Goal: Information Seeking & Learning: Learn about a topic

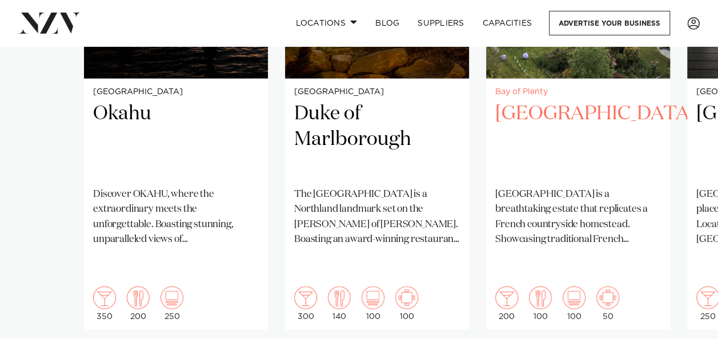
scroll to position [1028, 0]
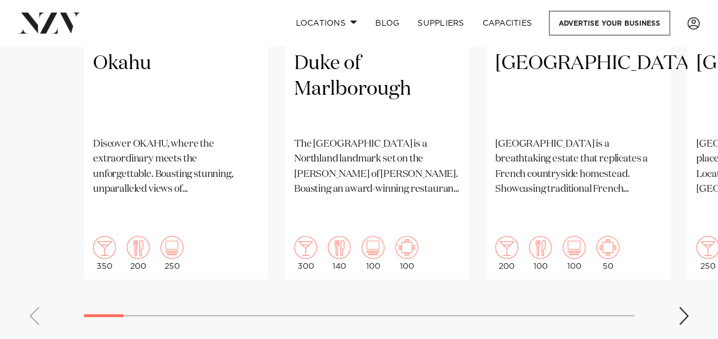
click at [683, 278] on swiper-container "Auckland Okahu Discover OKAHU, where the extraordinary meets the unforgettable.…" at bounding box center [359, 57] width 718 height 553
click at [681, 308] on swiper-container "Auckland Okahu Discover OKAHU, where the extraordinary meets the unforgettable.…" at bounding box center [359, 57] width 718 height 553
click at [681, 307] on div "Next slide" at bounding box center [683, 316] width 11 height 18
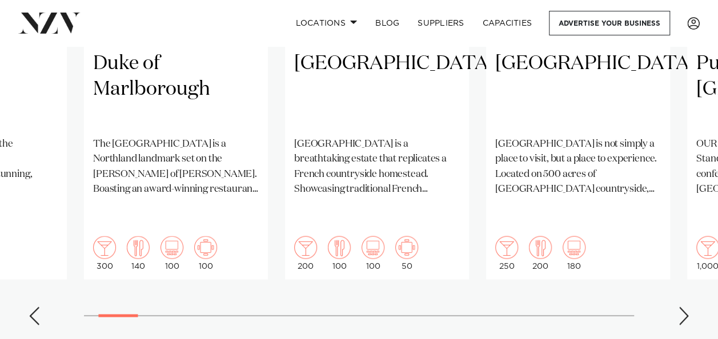
click at [683, 307] on div "Next slide" at bounding box center [683, 316] width 11 height 18
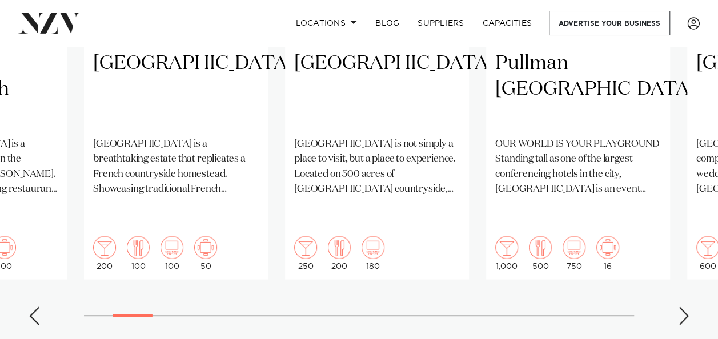
click at [683, 307] on div "Next slide" at bounding box center [683, 316] width 11 height 18
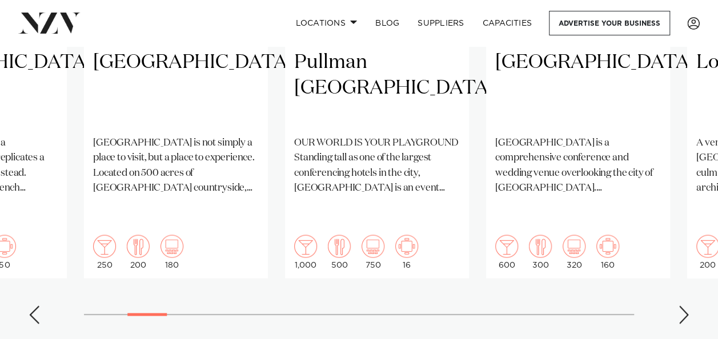
scroll to position [1085, 0]
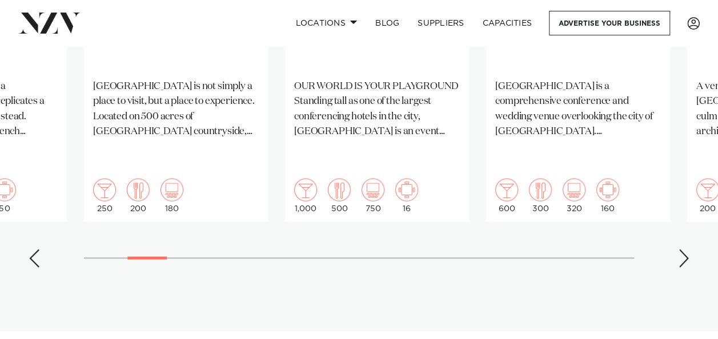
click at [679, 250] on div "Next slide" at bounding box center [683, 259] width 11 height 18
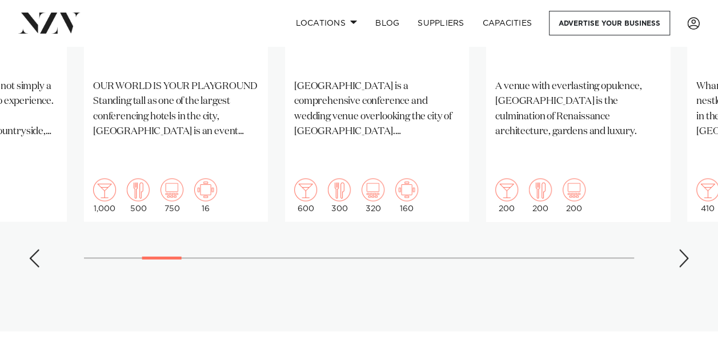
click at [679, 250] on div "Next slide" at bounding box center [683, 259] width 11 height 18
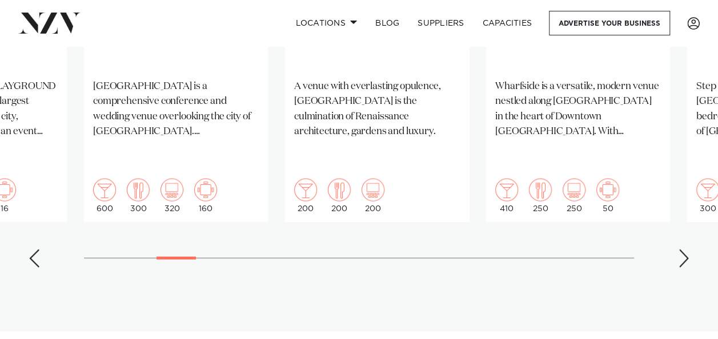
click at [679, 250] on div "Next slide" at bounding box center [683, 259] width 11 height 18
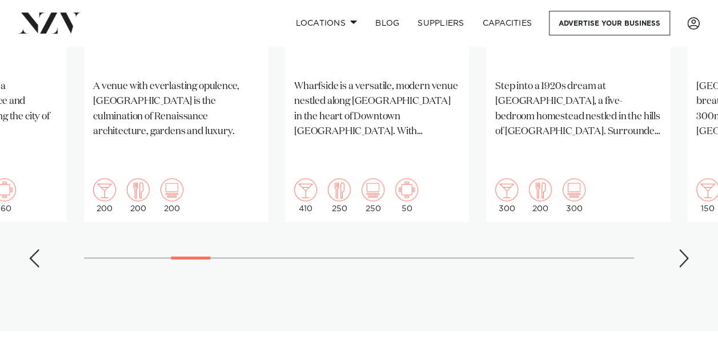
click at [681, 250] on div "Next slide" at bounding box center [683, 259] width 11 height 18
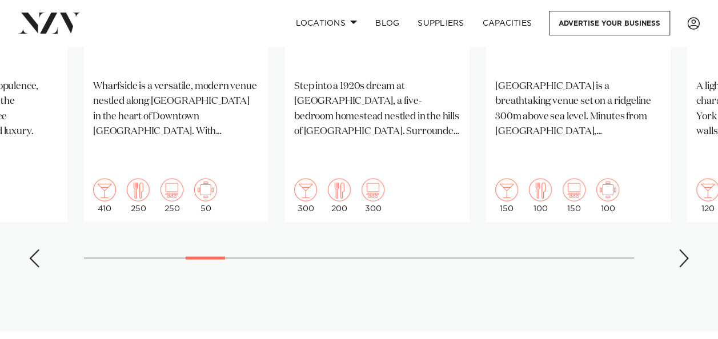
click at [681, 250] on div "Next slide" at bounding box center [683, 259] width 11 height 18
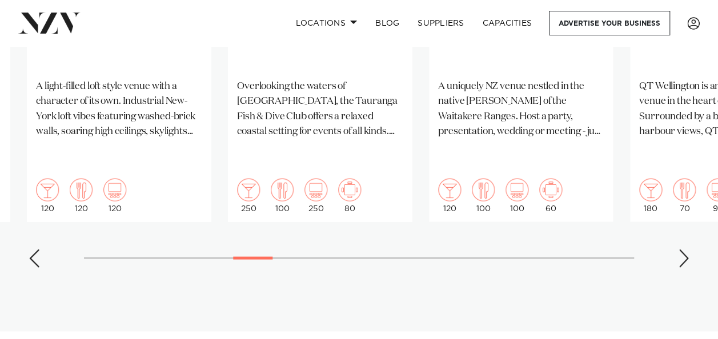
click at [271, 227] on swiper-container "Auckland Okahu Discover OKAHU, where the extraordinary meets the unforgettable.…" at bounding box center [359, 0] width 718 height 553
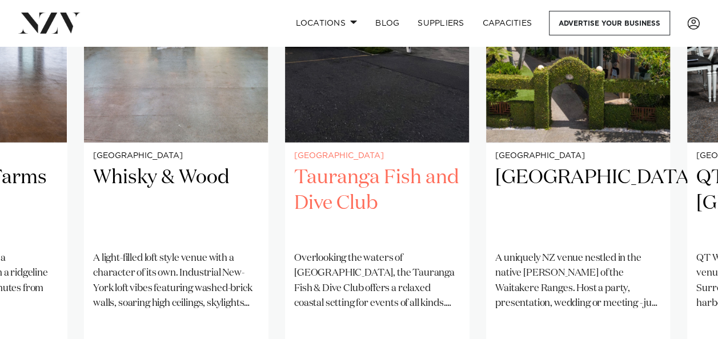
scroll to position [971, 0]
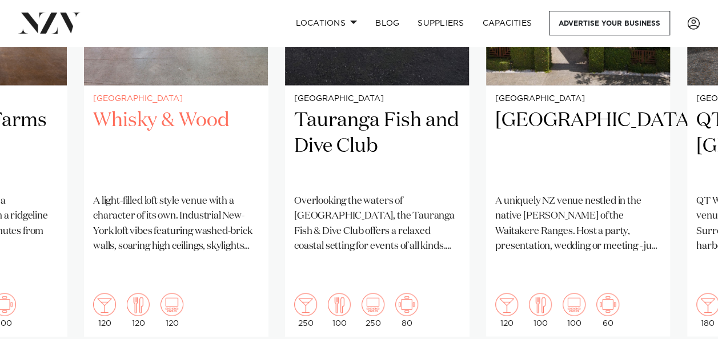
click at [223, 121] on h2 "Whisky & Wood" at bounding box center [176, 145] width 166 height 77
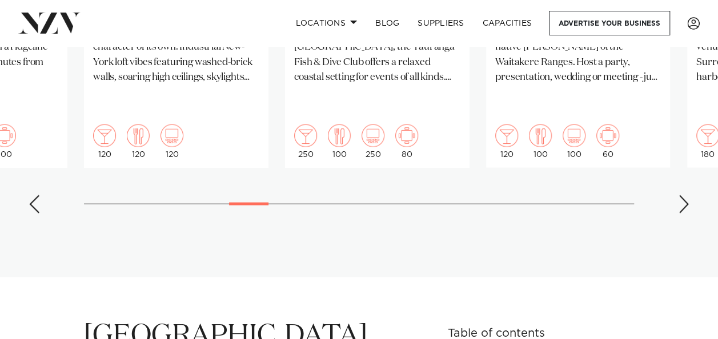
scroll to position [1137, 0]
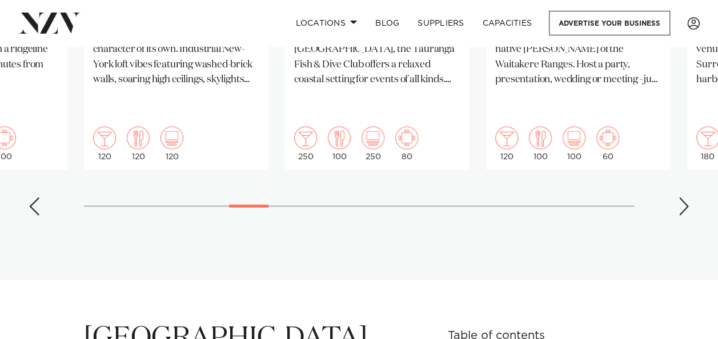
click at [681, 198] on div "Next slide" at bounding box center [683, 207] width 11 height 18
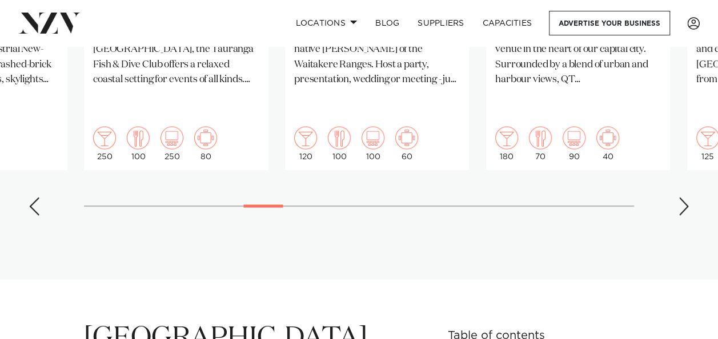
click at [681, 198] on div "Next slide" at bounding box center [683, 207] width 11 height 18
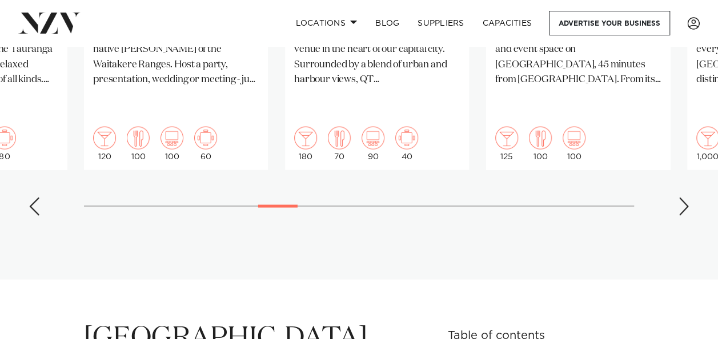
click at [681, 198] on div "Next slide" at bounding box center [683, 207] width 11 height 18
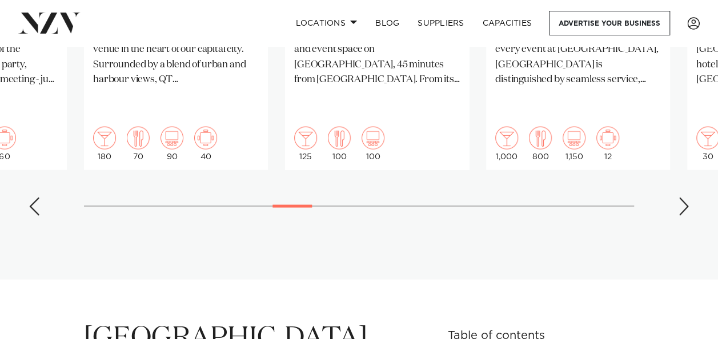
click at [681, 198] on div "Next slide" at bounding box center [683, 207] width 11 height 18
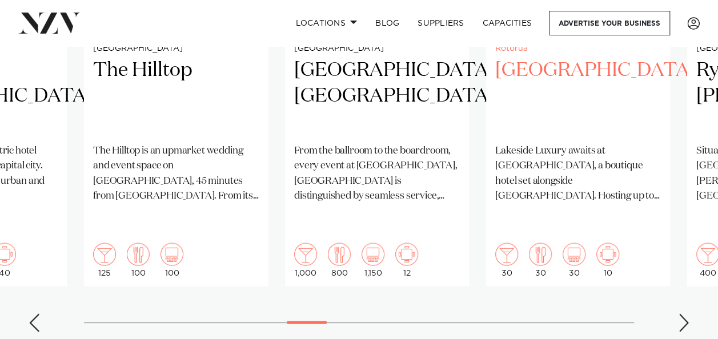
scroll to position [1048, 0]
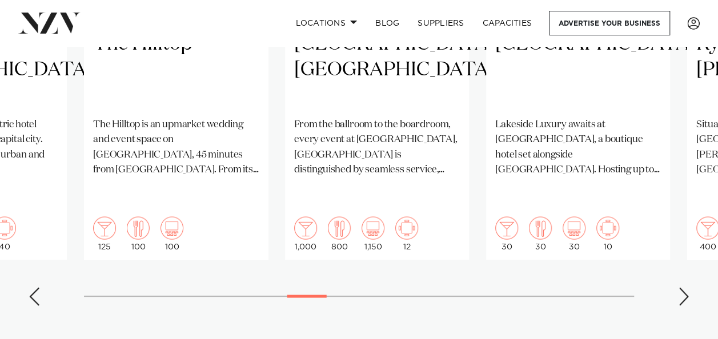
click at [673, 270] on swiper-container "Auckland Okahu Discover OKAHU, where the extraordinary meets the unforgettable.…" at bounding box center [359, 38] width 718 height 553
click at [684, 287] on div "Next slide" at bounding box center [683, 296] width 11 height 18
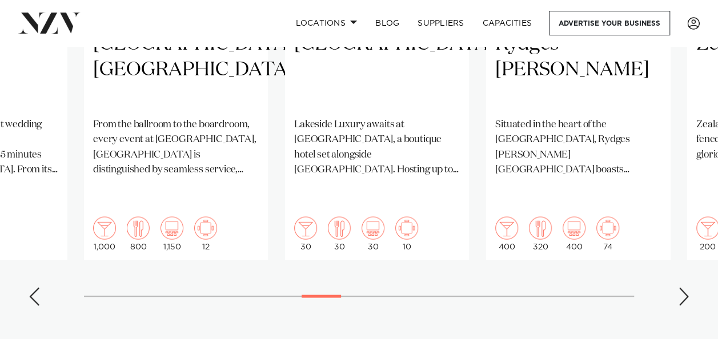
click at [684, 287] on div "Next slide" at bounding box center [683, 296] width 11 height 18
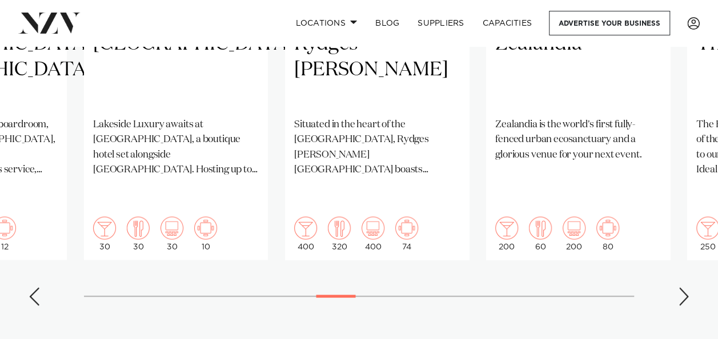
click at [684, 287] on div "Next slide" at bounding box center [683, 296] width 11 height 18
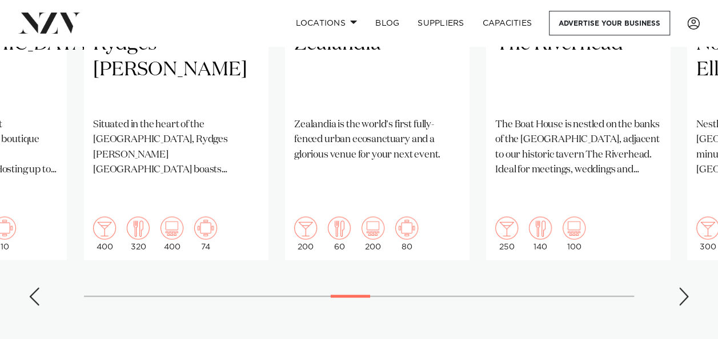
click at [684, 287] on div "Next slide" at bounding box center [683, 296] width 11 height 18
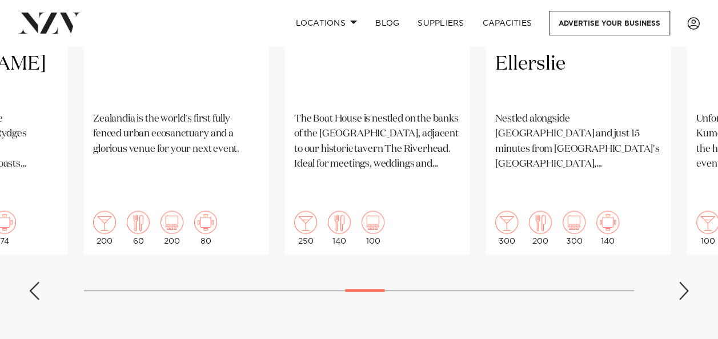
scroll to position [1056, 0]
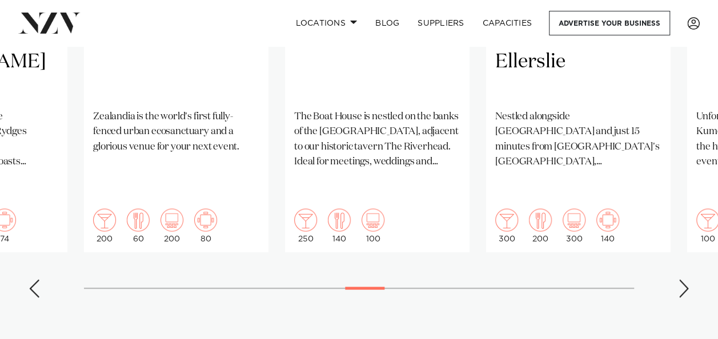
click at [684, 279] on div "Next slide" at bounding box center [683, 288] width 11 height 18
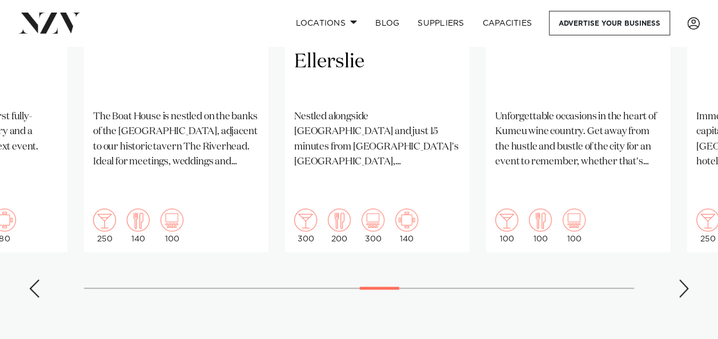
click at [684, 279] on div "Next slide" at bounding box center [683, 288] width 11 height 18
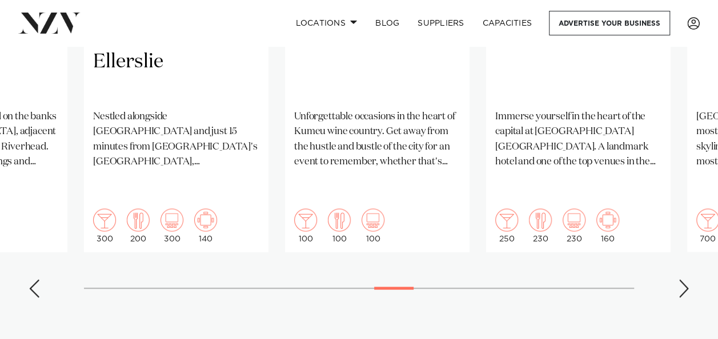
click at [684, 279] on div "Next slide" at bounding box center [683, 288] width 11 height 18
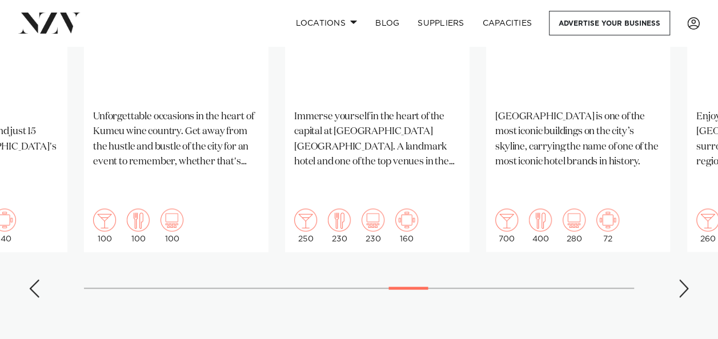
click at [684, 279] on div "Next slide" at bounding box center [683, 288] width 11 height 18
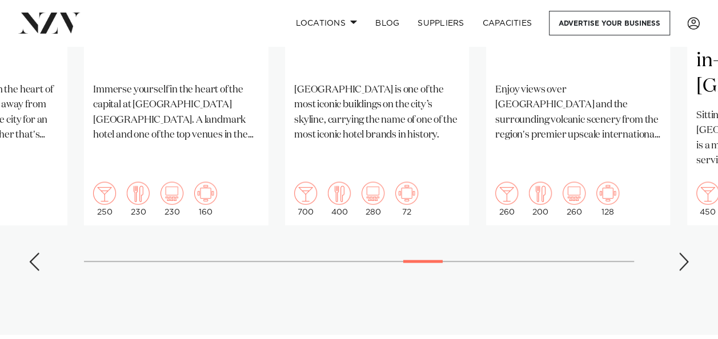
scroll to position [1136, 0]
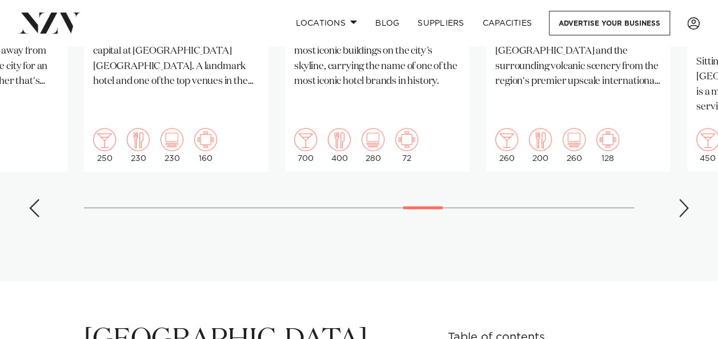
click at [688, 199] on div "Next slide" at bounding box center [683, 208] width 11 height 18
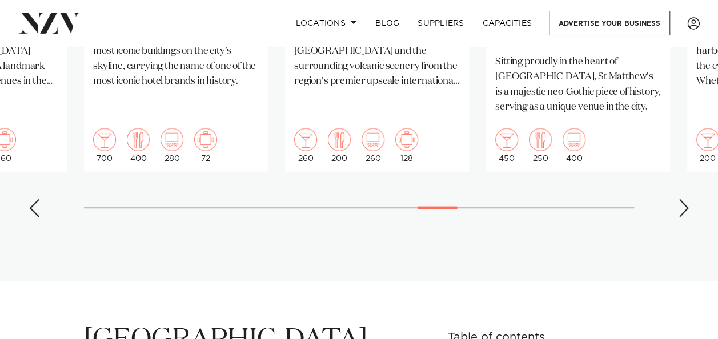
click at [688, 199] on div "Next slide" at bounding box center [683, 208] width 11 height 18
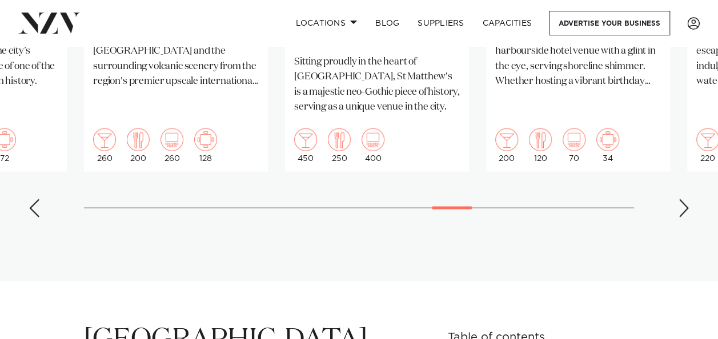
click at [688, 199] on div "Next slide" at bounding box center [683, 208] width 11 height 18
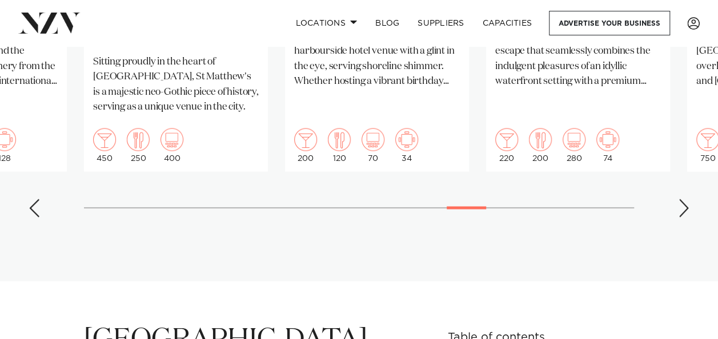
click at [688, 199] on div "Next slide" at bounding box center [683, 208] width 11 height 18
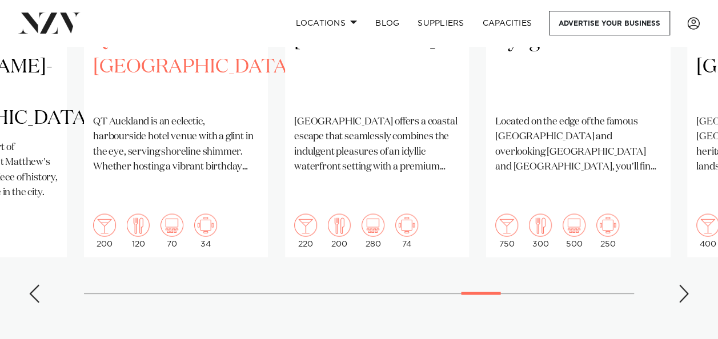
scroll to position [1051, 0]
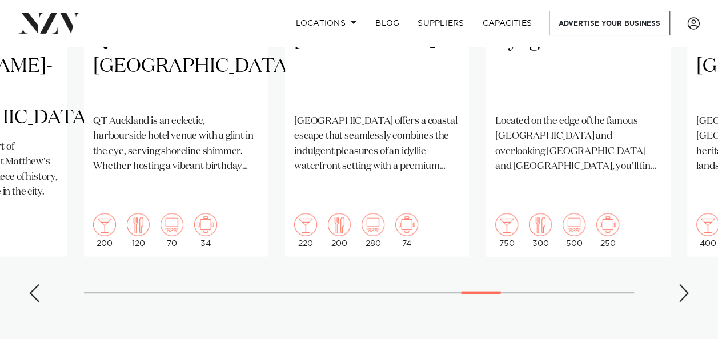
click at [33, 284] on div "Previous slide" at bounding box center [34, 293] width 11 height 18
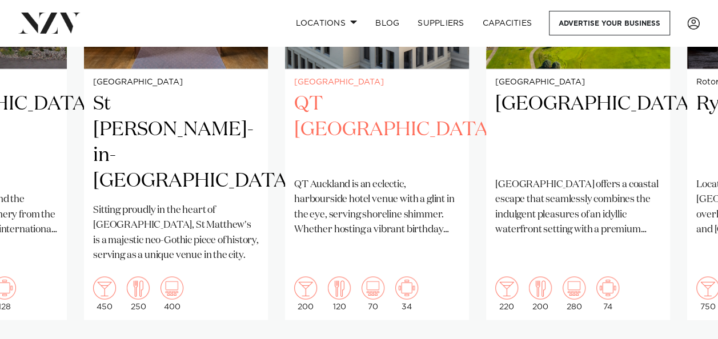
scroll to position [993, 0]
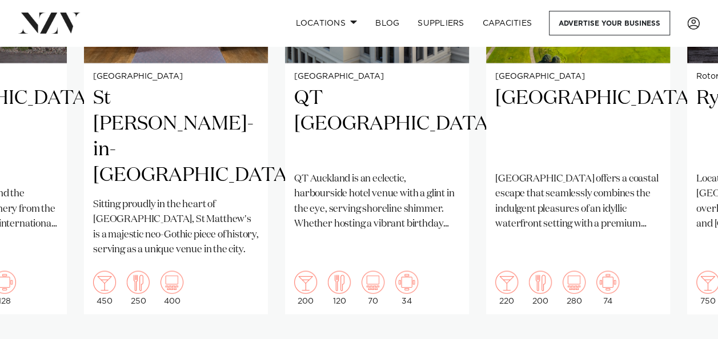
click at [691, 319] on swiper-container "Auckland Okahu Discover OKAHU, where the extraordinary meets the unforgettable.…" at bounding box center [359, 92] width 718 height 553
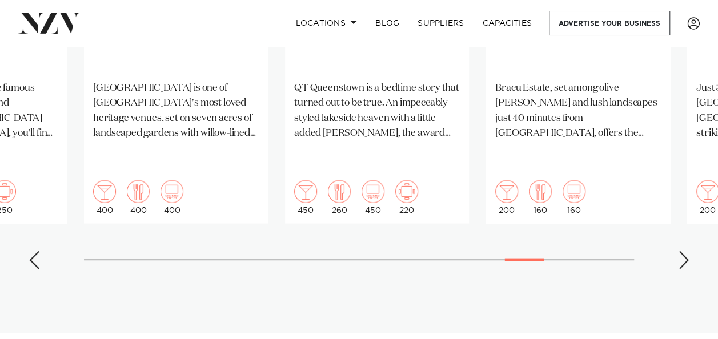
scroll to position [1084, 0]
click at [693, 224] on swiper-container "Auckland Okahu Discover OKAHU, where the extraordinary meets the unforgettable.…" at bounding box center [359, 1] width 718 height 553
click at [685, 251] on div "Next slide" at bounding box center [683, 260] width 11 height 18
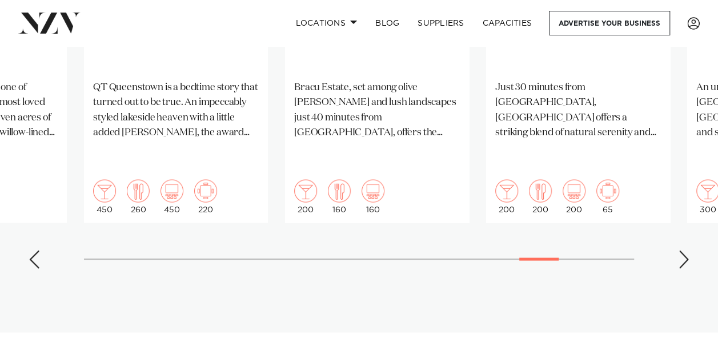
click at [685, 251] on div "Next slide" at bounding box center [683, 260] width 11 height 18
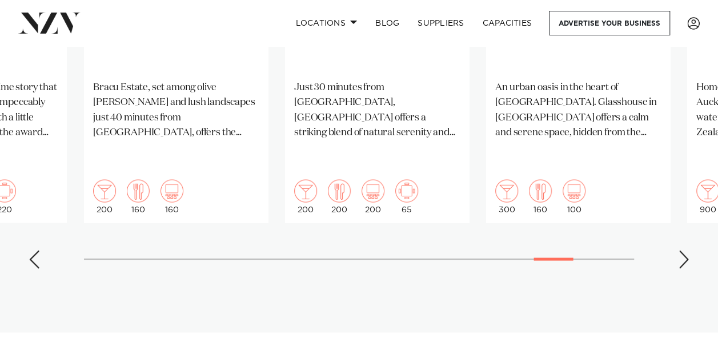
click at [685, 251] on div "Next slide" at bounding box center [683, 260] width 11 height 18
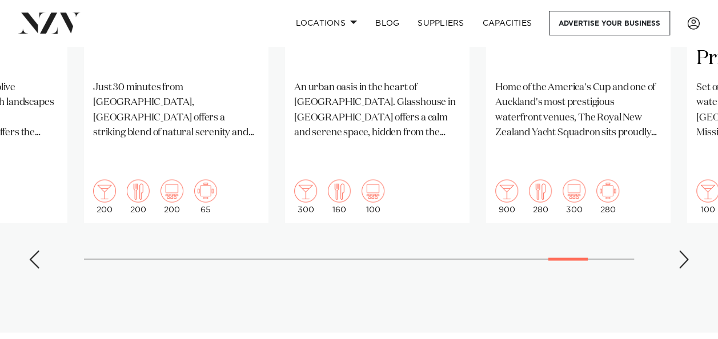
click at [685, 251] on div "Next slide" at bounding box center [683, 260] width 11 height 18
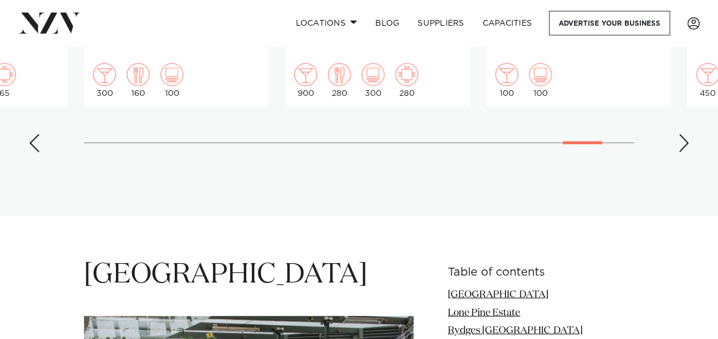
scroll to position [1230, 0]
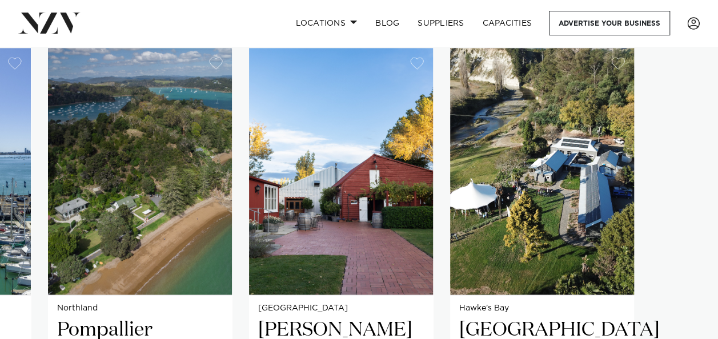
scroll to position [760, 0]
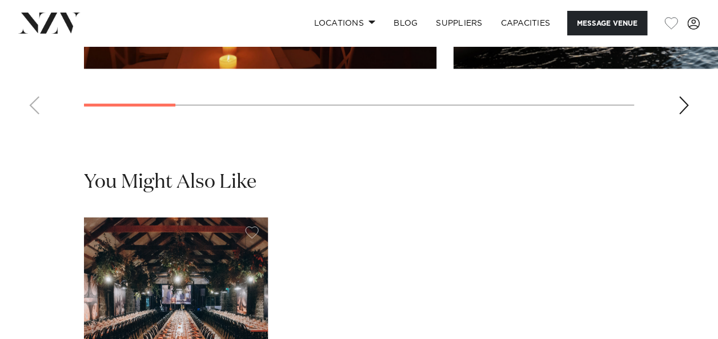
scroll to position [1233, 0]
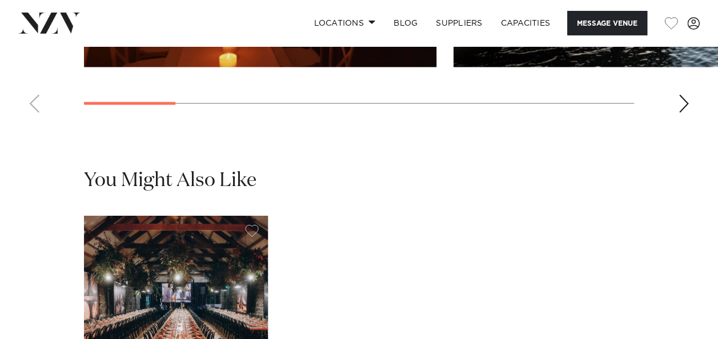
click at [685, 113] on div "Next slide" at bounding box center [683, 104] width 11 height 18
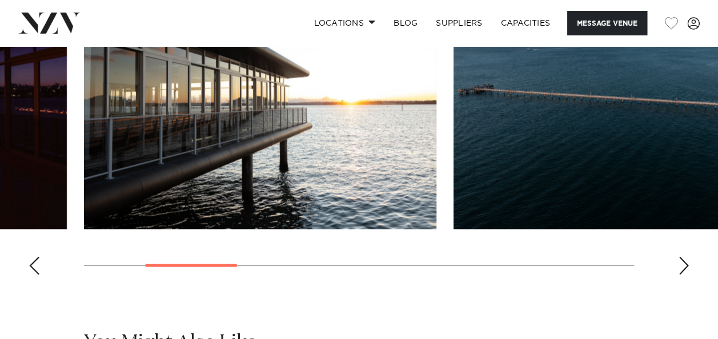
scroll to position [1070, 0]
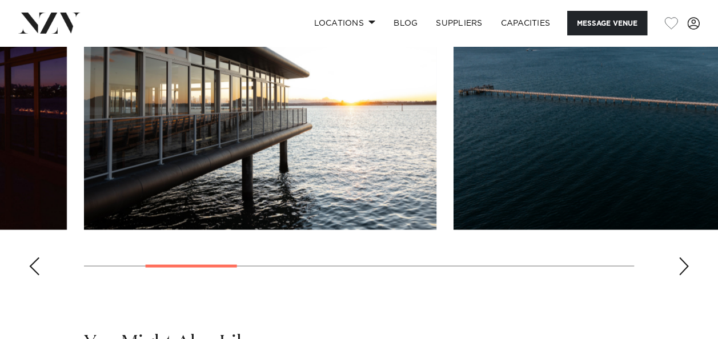
click at [679, 275] on div "Next slide" at bounding box center [683, 266] width 11 height 18
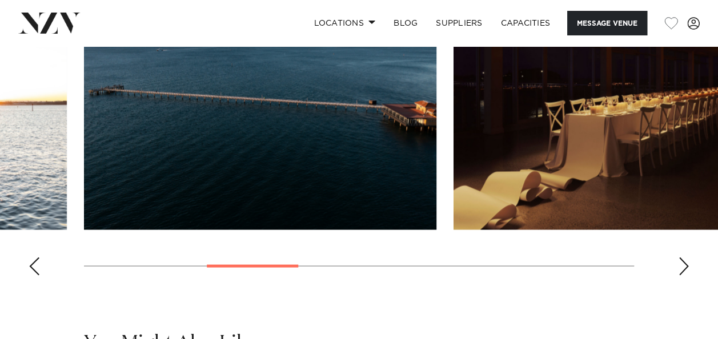
click at [679, 275] on div "Next slide" at bounding box center [683, 266] width 11 height 18
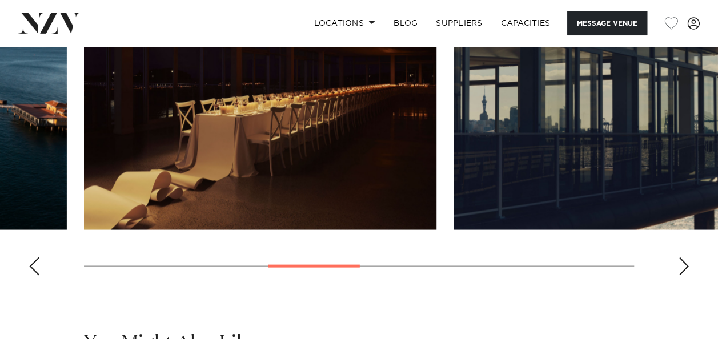
click at [679, 275] on div "Next slide" at bounding box center [683, 266] width 11 height 18
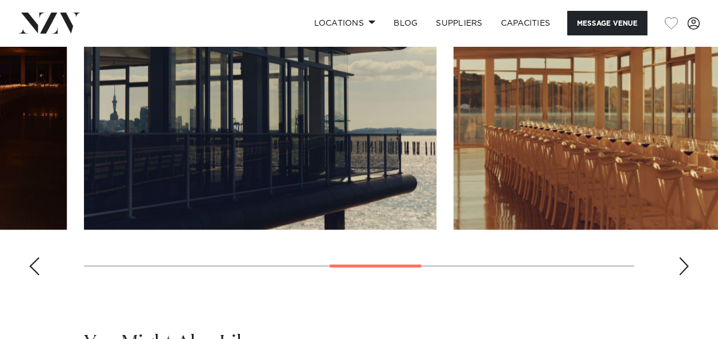
click at [679, 275] on div "Next slide" at bounding box center [683, 266] width 11 height 18
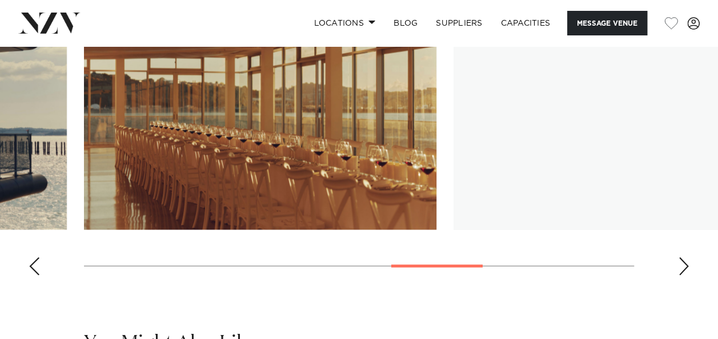
click at [679, 275] on div "Next slide" at bounding box center [683, 266] width 11 height 18
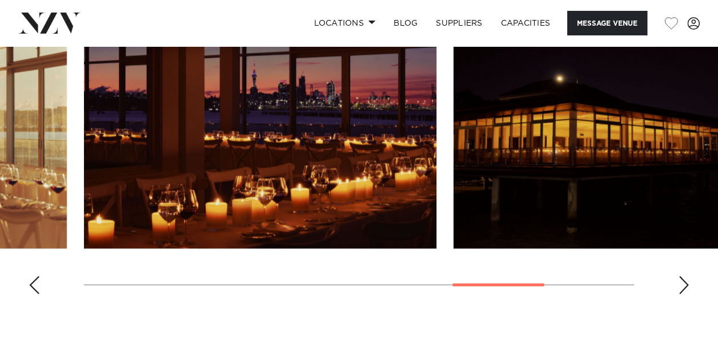
scroll to position [1053, 0]
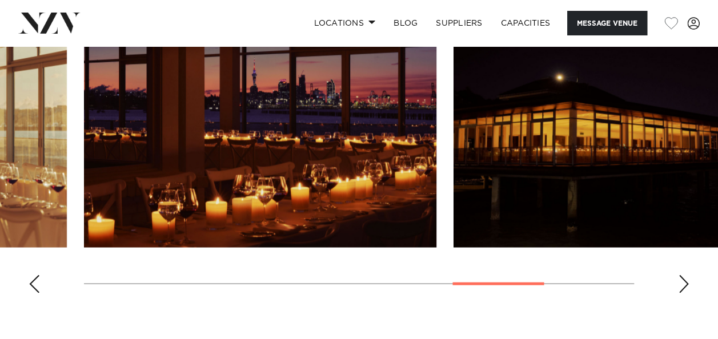
click at [687, 293] on div "Next slide" at bounding box center [683, 284] width 11 height 18
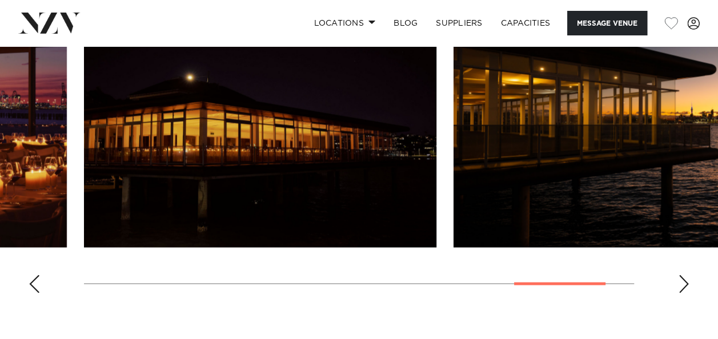
click at [687, 293] on div "Next slide" at bounding box center [683, 284] width 11 height 18
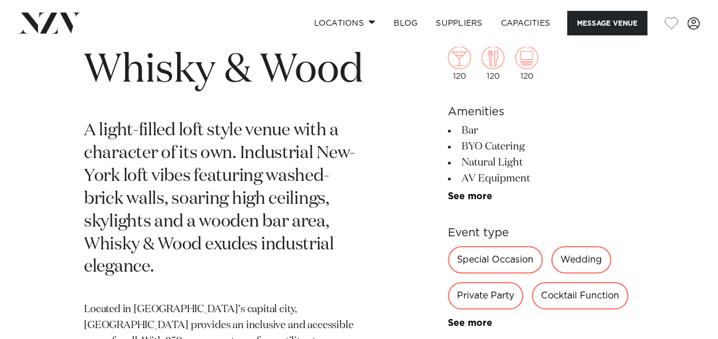
scroll to position [400, 0]
click at [471, 199] on link "See more" at bounding box center [492, 196] width 89 height 9
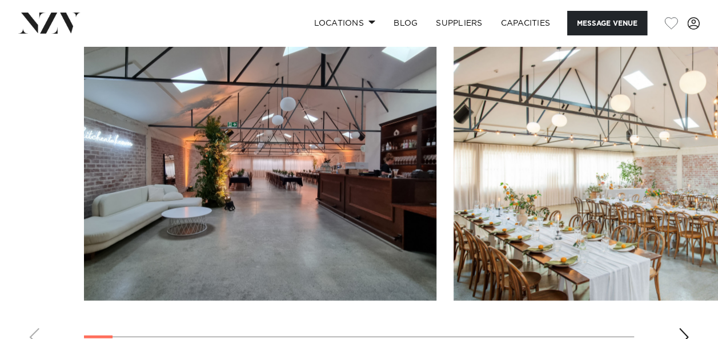
scroll to position [1194, 0]
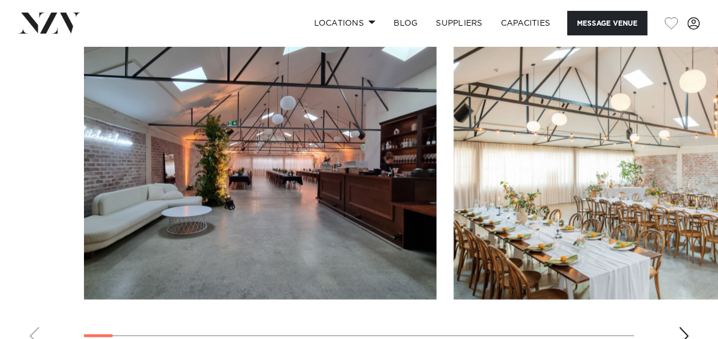
click at [681, 331] on div "Next slide" at bounding box center [683, 336] width 11 height 18
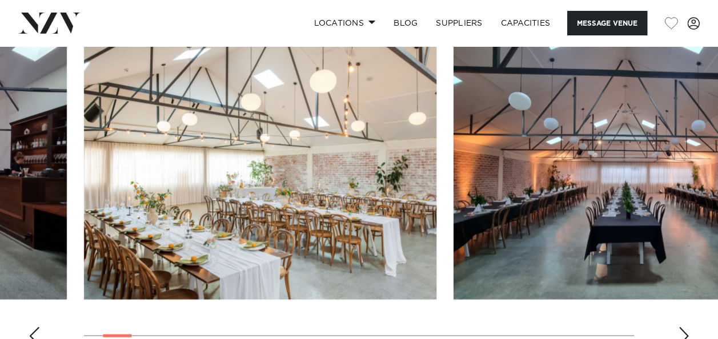
click at [681, 331] on div "Next slide" at bounding box center [683, 336] width 11 height 18
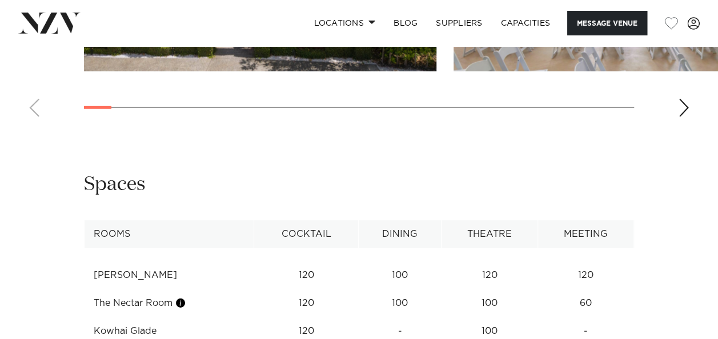
scroll to position [1604, 0]
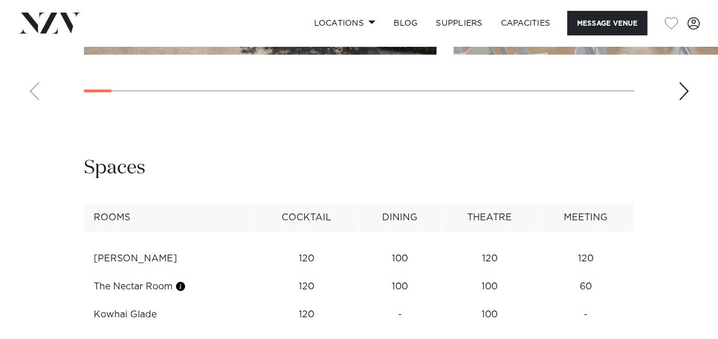
click at [683, 101] on div "Next slide" at bounding box center [683, 91] width 11 height 18
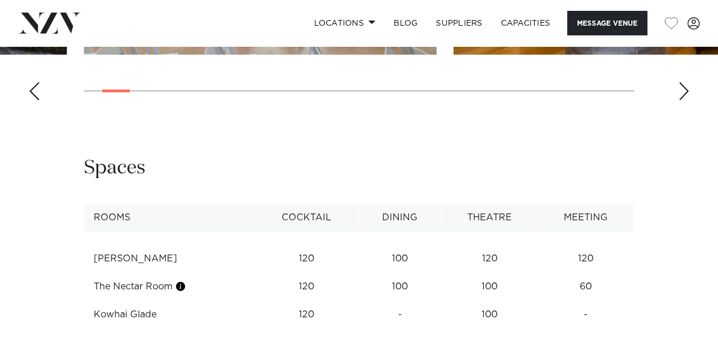
click at [683, 101] on div "Next slide" at bounding box center [683, 91] width 11 height 18
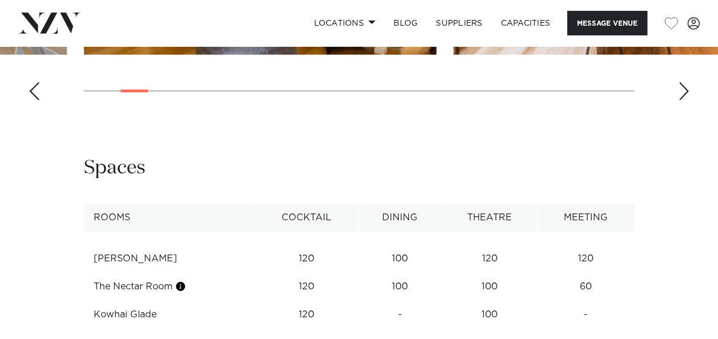
click at [683, 101] on div "Next slide" at bounding box center [683, 91] width 11 height 18
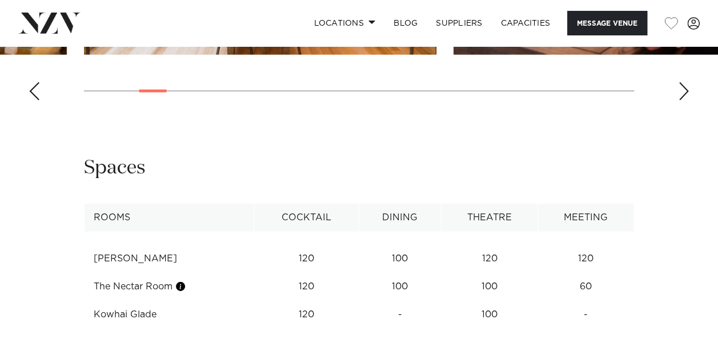
click at [683, 101] on div "Next slide" at bounding box center [683, 91] width 11 height 18
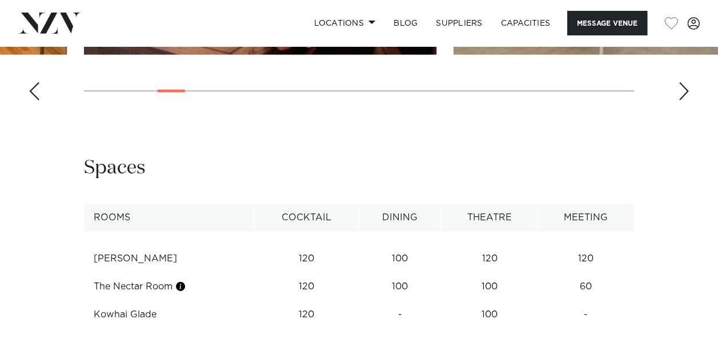
click at [683, 101] on div "Next slide" at bounding box center [683, 91] width 11 height 18
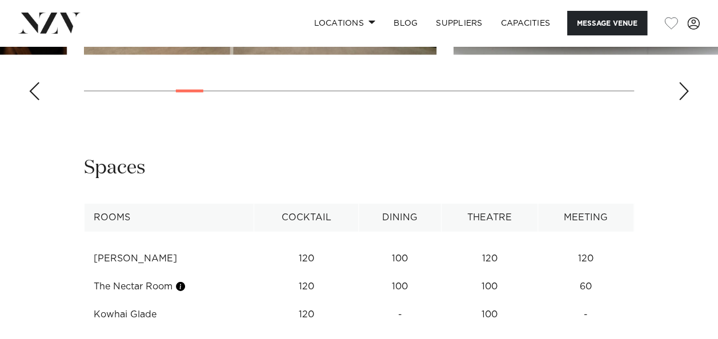
click at [683, 101] on div "Next slide" at bounding box center [683, 91] width 11 height 18
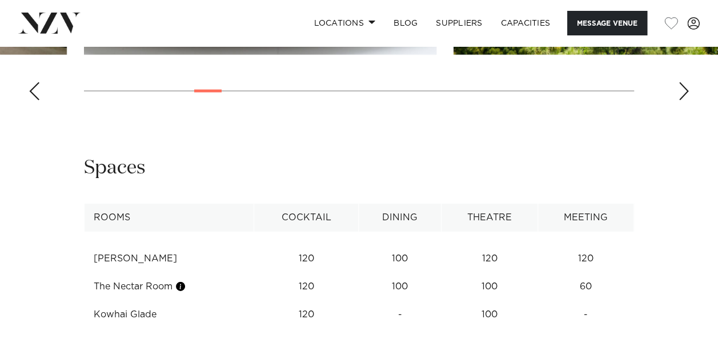
click at [683, 101] on div "Next slide" at bounding box center [683, 91] width 11 height 18
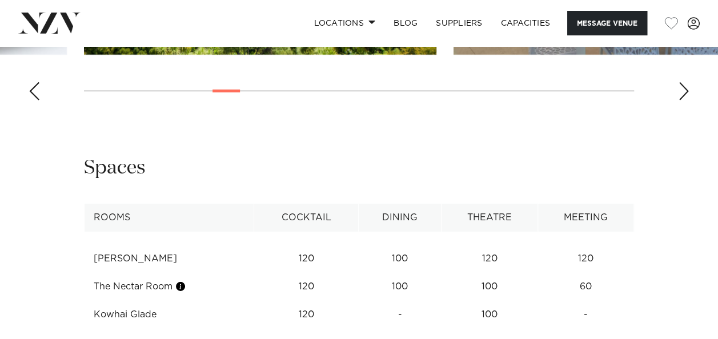
click at [683, 101] on div "Next slide" at bounding box center [683, 91] width 11 height 18
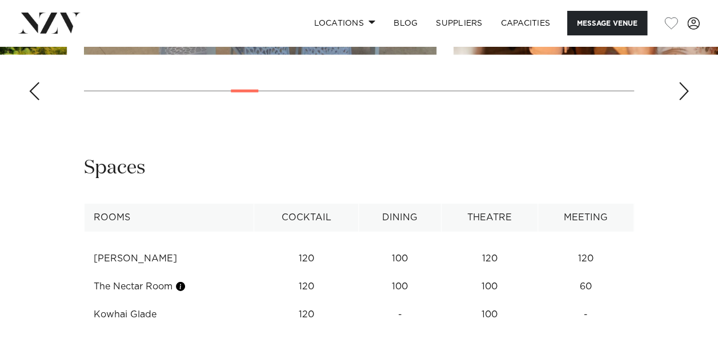
click at [683, 101] on div "Next slide" at bounding box center [683, 91] width 11 height 18
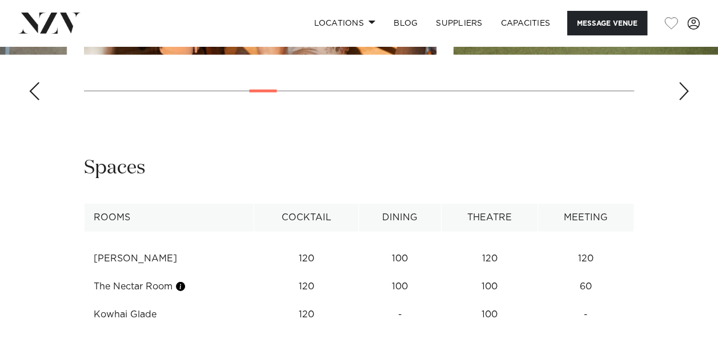
click at [683, 101] on div "Next slide" at bounding box center [683, 91] width 11 height 18
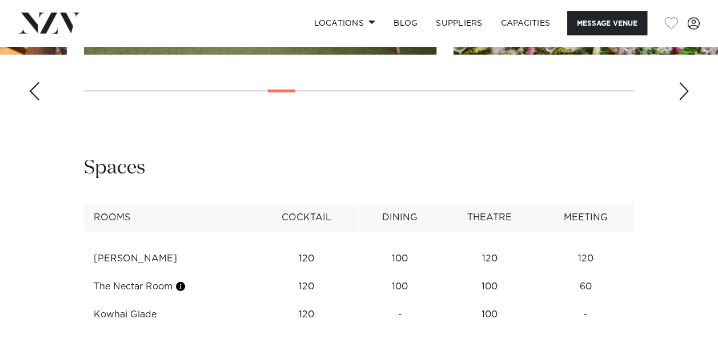
click at [683, 101] on div "Next slide" at bounding box center [683, 91] width 11 height 18
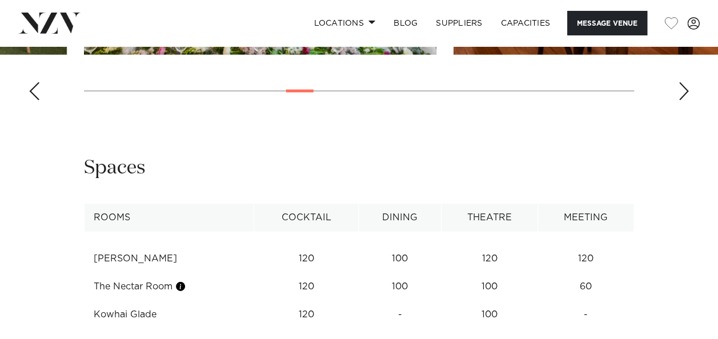
click at [678, 101] on div "Next slide" at bounding box center [683, 91] width 11 height 18
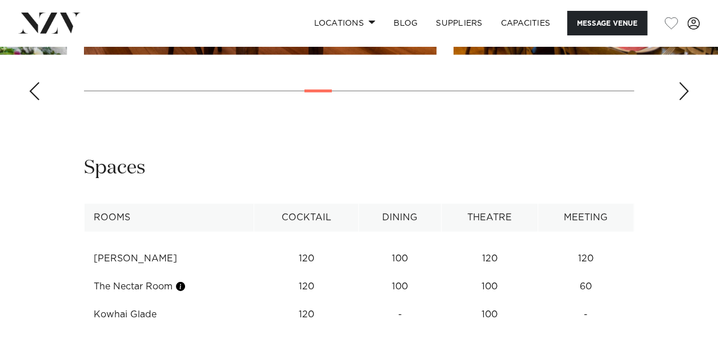
click at [678, 101] on div "Next slide" at bounding box center [683, 91] width 11 height 18
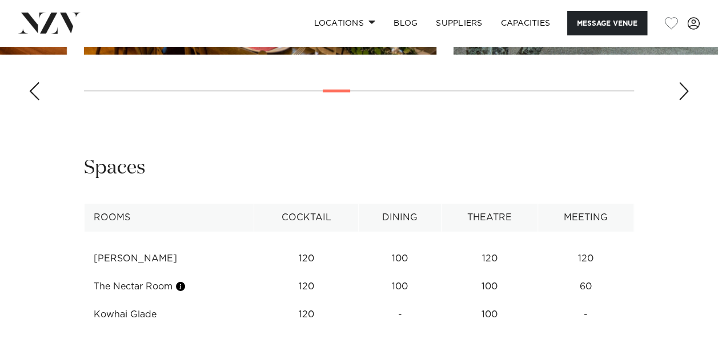
click at [678, 101] on div "Next slide" at bounding box center [683, 91] width 11 height 18
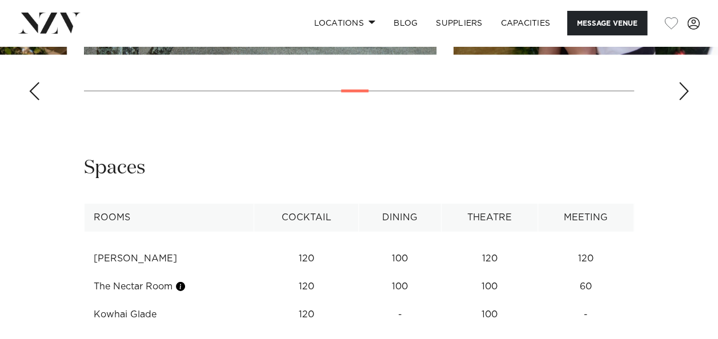
click at [678, 101] on div "Next slide" at bounding box center [683, 91] width 11 height 18
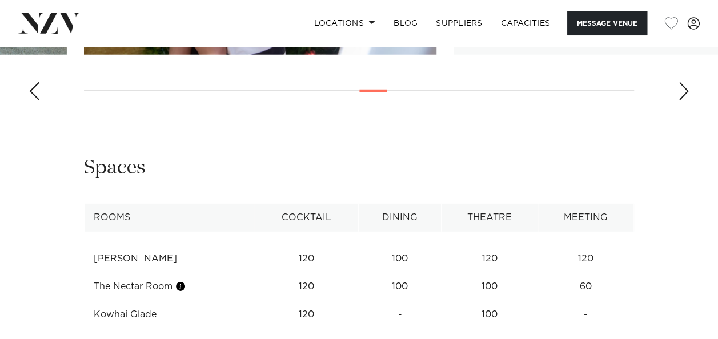
click at [678, 101] on div "Next slide" at bounding box center [683, 91] width 11 height 18
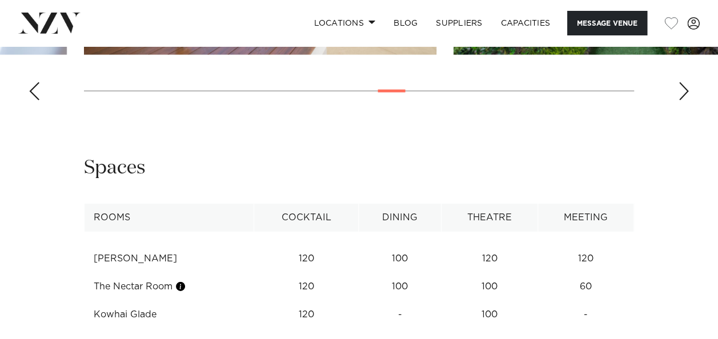
click at [678, 101] on div "Next slide" at bounding box center [683, 91] width 11 height 18
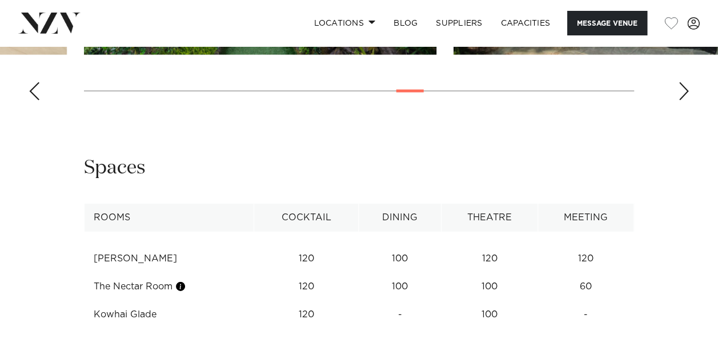
click at [678, 101] on div "Next slide" at bounding box center [683, 91] width 11 height 18
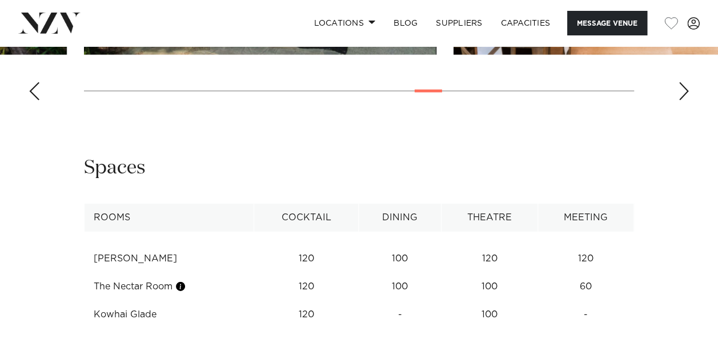
click at [678, 101] on div "Next slide" at bounding box center [683, 91] width 11 height 18
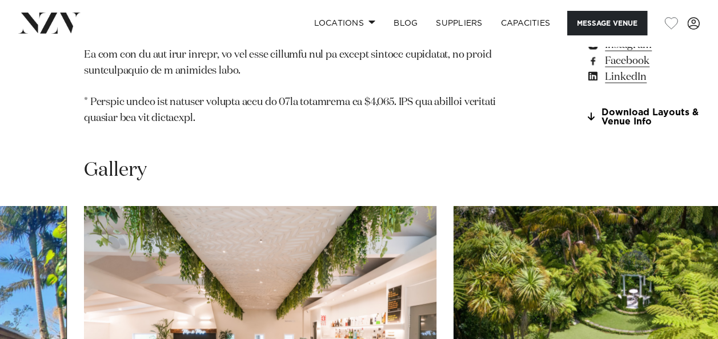
scroll to position [966, 0]
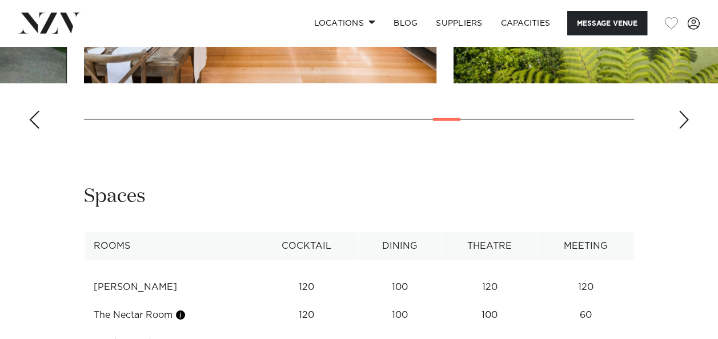
scroll to position [1594, 0]
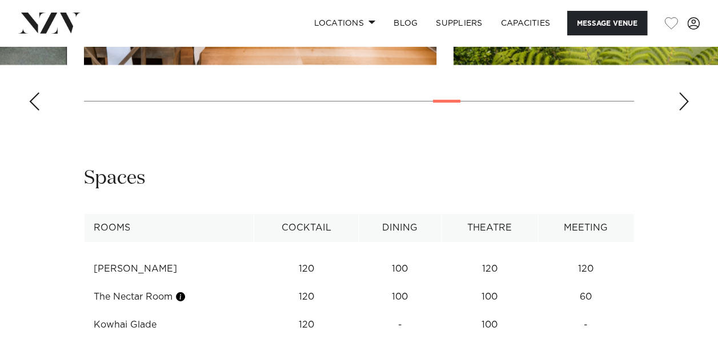
click at [680, 111] on div "Next slide" at bounding box center [683, 102] width 11 height 18
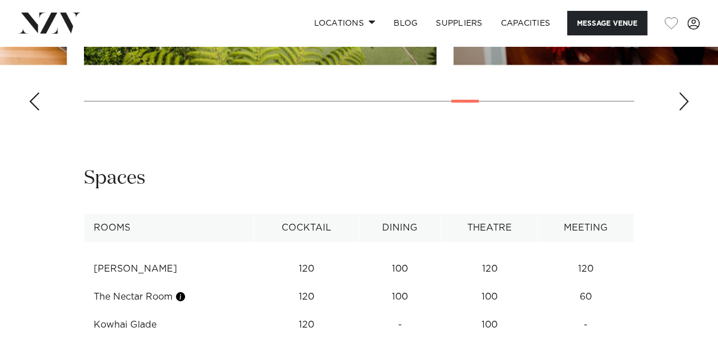
click at [680, 111] on div "Next slide" at bounding box center [683, 102] width 11 height 18
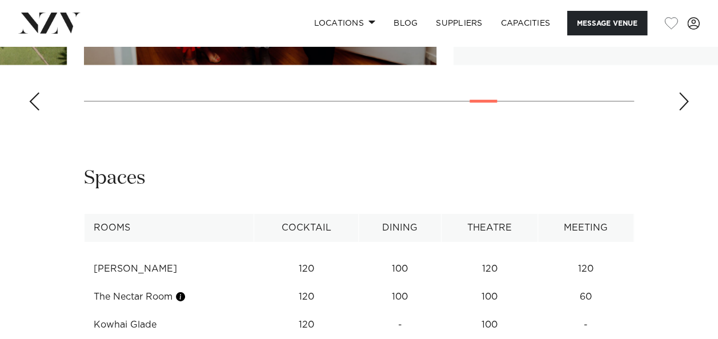
click at [680, 111] on div "Next slide" at bounding box center [683, 102] width 11 height 18
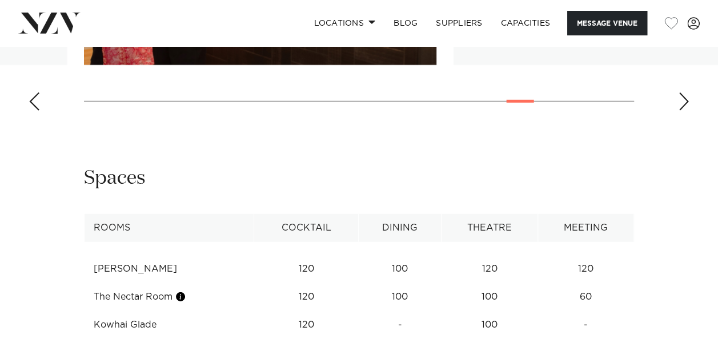
click at [680, 111] on div "Next slide" at bounding box center [683, 102] width 11 height 18
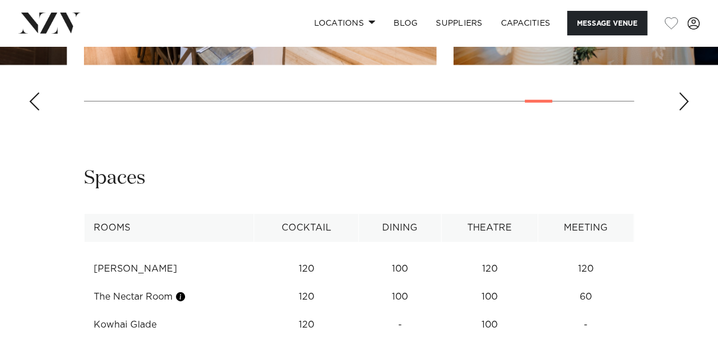
click at [680, 111] on div "Next slide" at bounding box center [683, 102] width 11 height 18
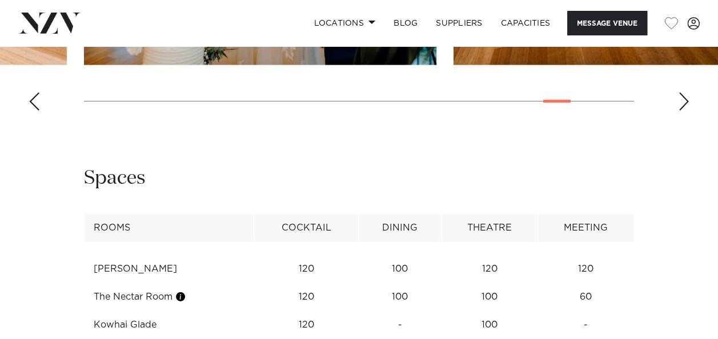
click at [680, 111] on div "Next slide" at bounding box center [683, 102] width 11 height 18
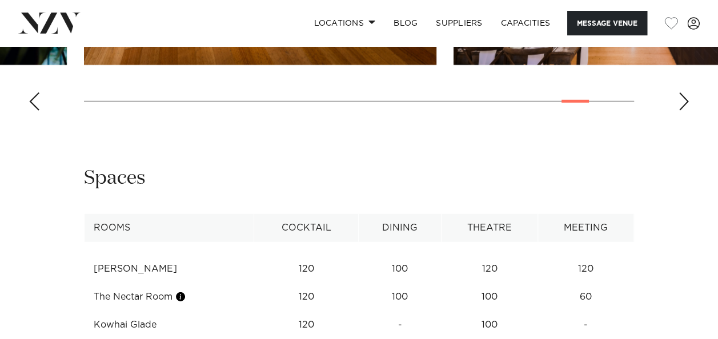
click at [681, 111] on div "Next slide" at bounding box center [683, 102] width 11 height 18
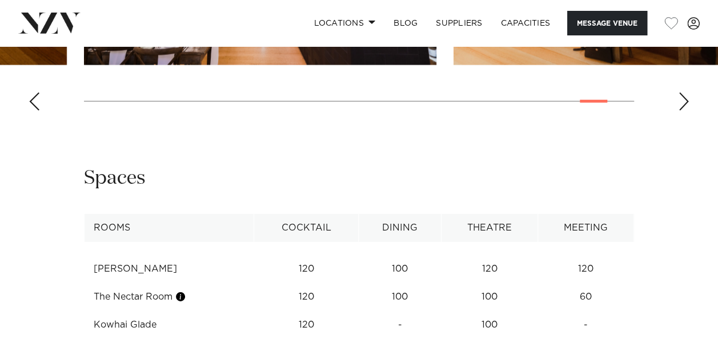
click at [681, 111] on div "Next slide" at bounding box center [683, 102] width 11 height 18
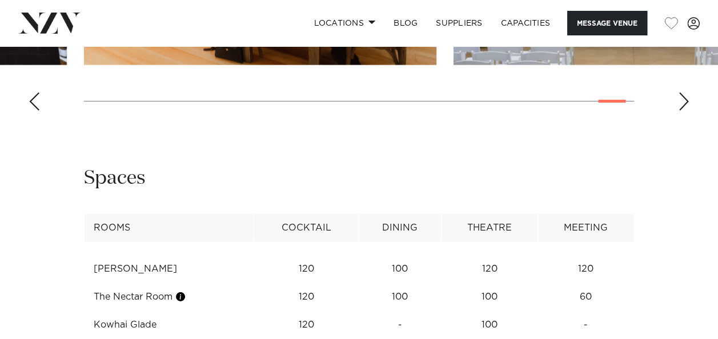
click at [681, 111] on div "Next slide" at bounding box center [683, 102] width 11 height 18
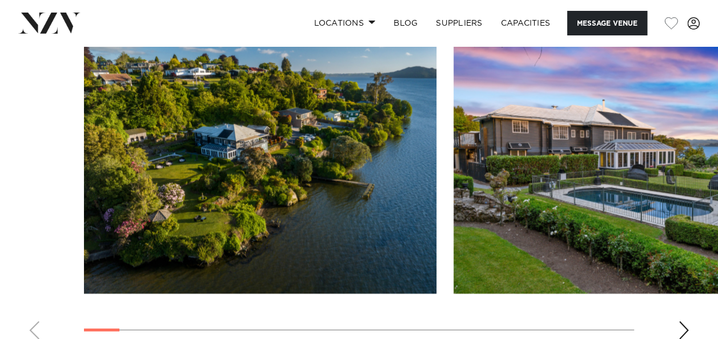
scroll to position [1141, 0]
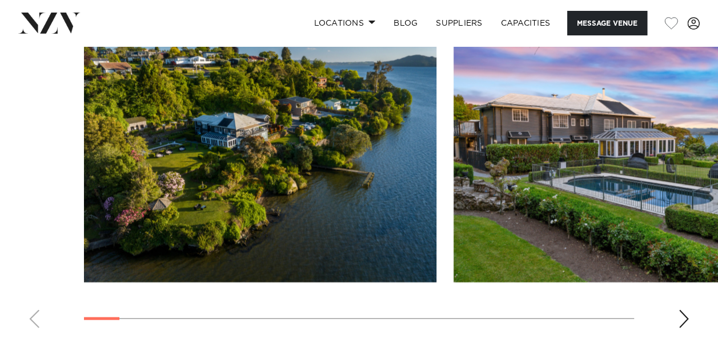
click at [679, 323] on div "Next slide" at bounding box center [683, 319] width 11 height 18
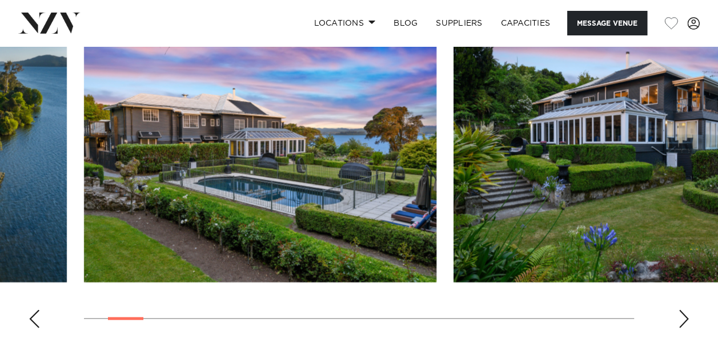
click at [679, 323] on div "Next slide" at bounding box center [683, 319] width 11 height 18
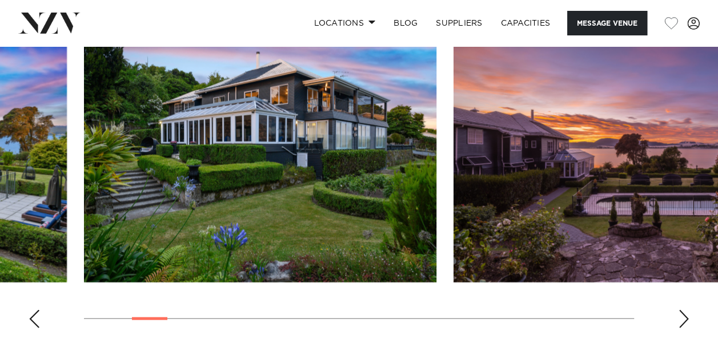
click at [679, 323] on div "Next slide" at bounding box center [683, 319] width 11 height 18
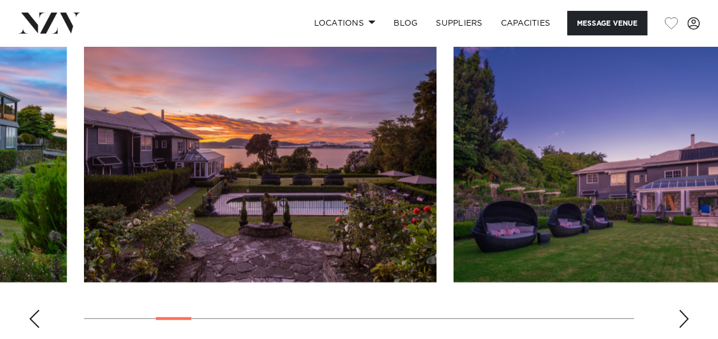
click at [679, 323] on div "Next slide" at bounding box center [683, 319] width 11 height 18
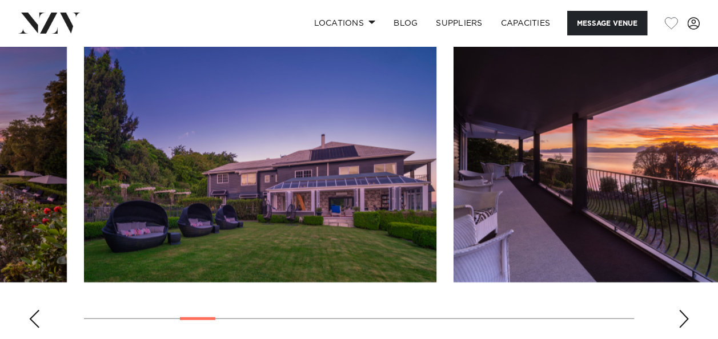
click at [679, 323] on div "Next slide" at bounding box center [683, 319] width 11 height 18
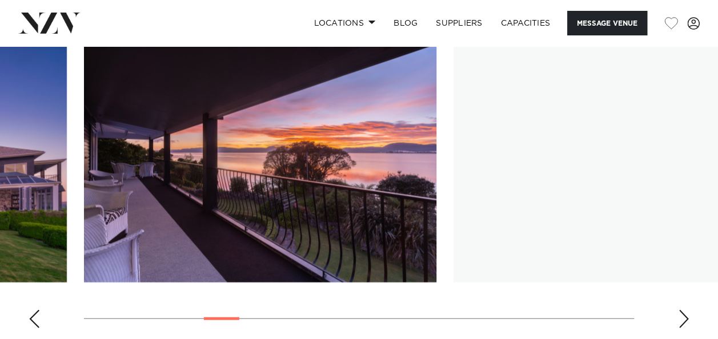
click at [679, 323] on div "Next slide" at bounding box center [683, 319] width 11 height 18
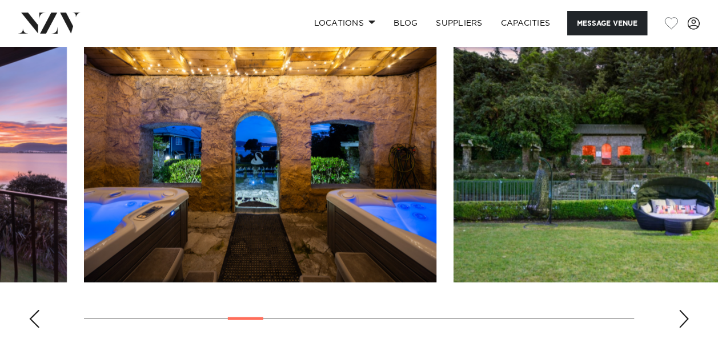
click at [680, 321] on div "Next slide" at bounding box center [683, 319] width 11 height 18
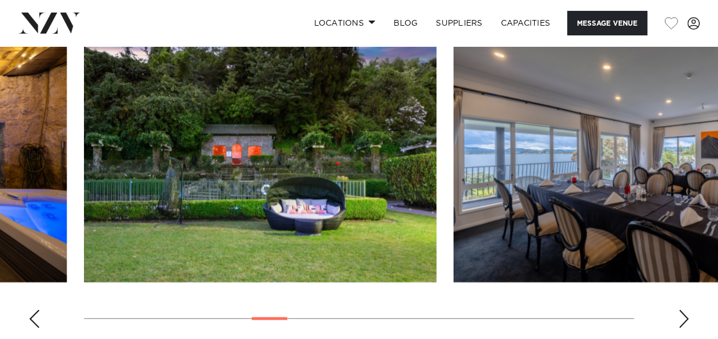
click at [680, 321] on div "Next slide" at bounding box center [683, 319] width 11 height 18
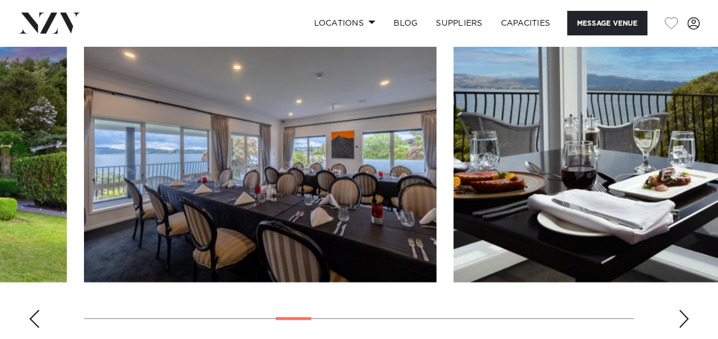
click at [680, 321] on div "Next slide" at bounding box center [683, 319] width 11 height 18
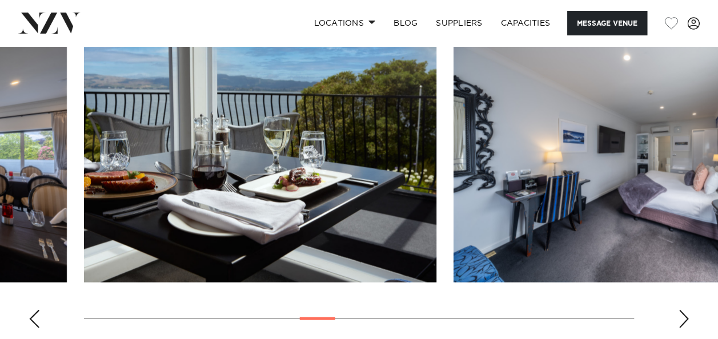
click at [680, 321] on div "Next slide" at bounding box center [683, 319] width 11 height 18
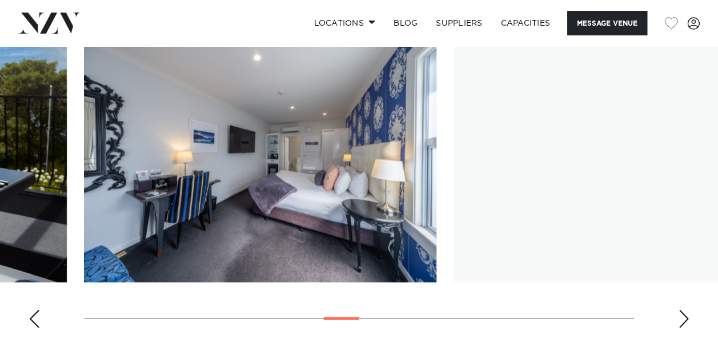
click at [680, 321] on div "Next slide" at bounding box center [683, 319] width 11 height 18
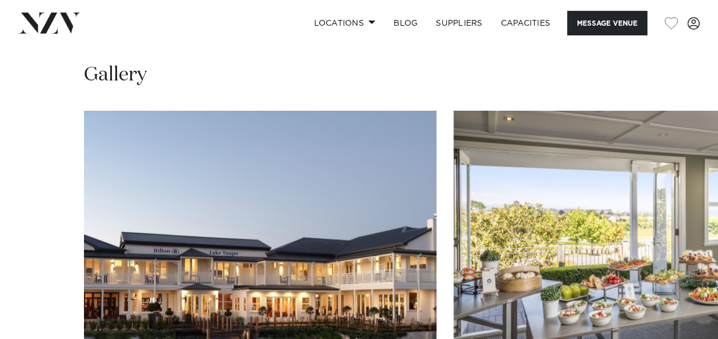
scroll to position [1116, 0]
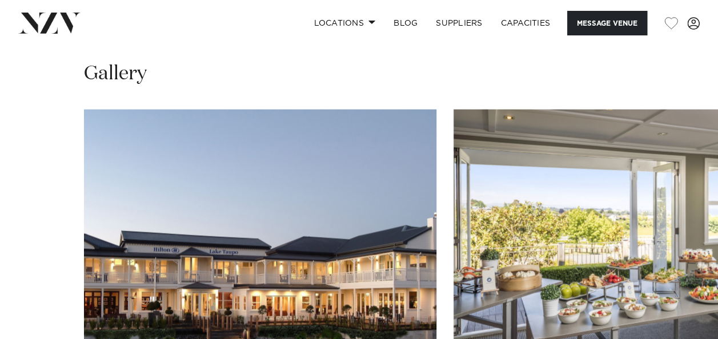
click at [692, 307] on swiper-container at bounding box center [359, 267] width 718 height 314
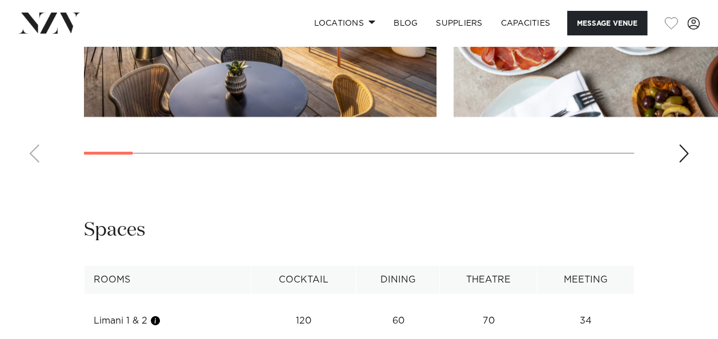
scroll to position [1733, 0]
click at [687, 163] on div "Next slide" at bounding box center [683, 154] width 11 height 18
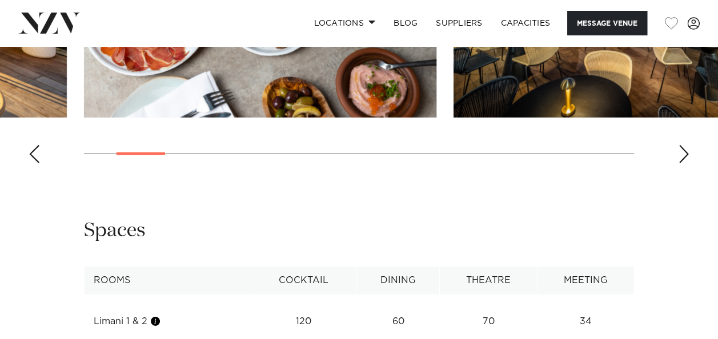
click at [687, 163] on div "Next slide" at bounding box center [683, 154] width 11 height 18
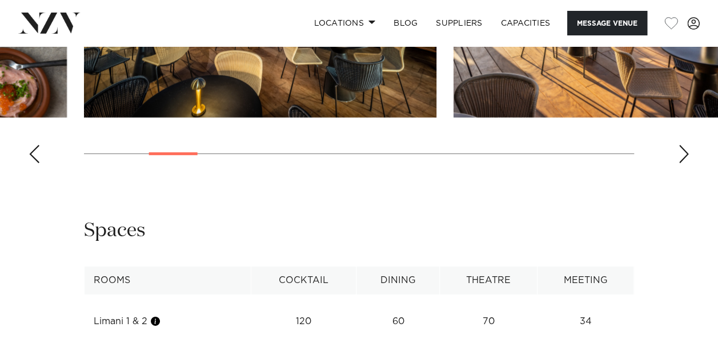
click at [687, 163] on div "Next slide" at bounding box center [683, 154] width 11 height 18
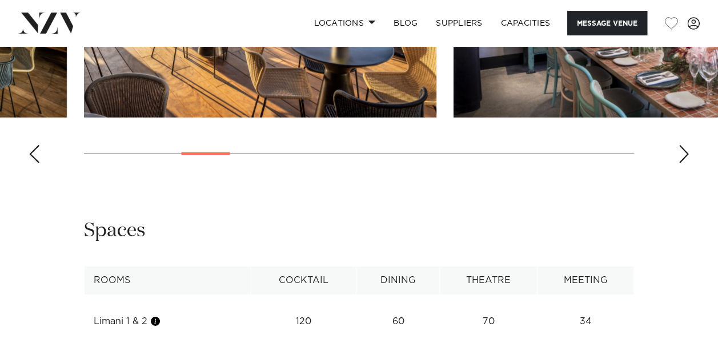
click at [687, 163] on div "Next slide" at bounding box center [683, 154] width 11 height 18
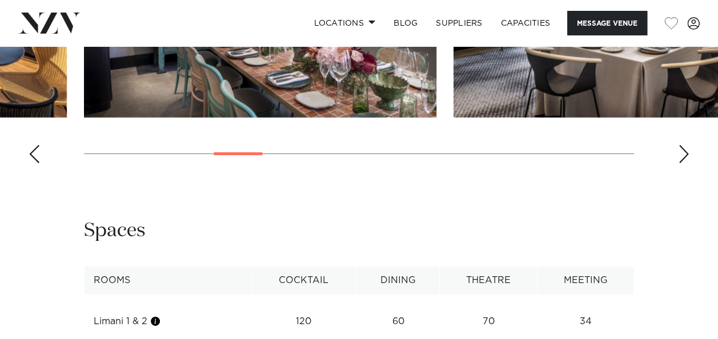
click at [687, 163] on div "Next slide" at bounding box center [683, 154] width 11 height 18
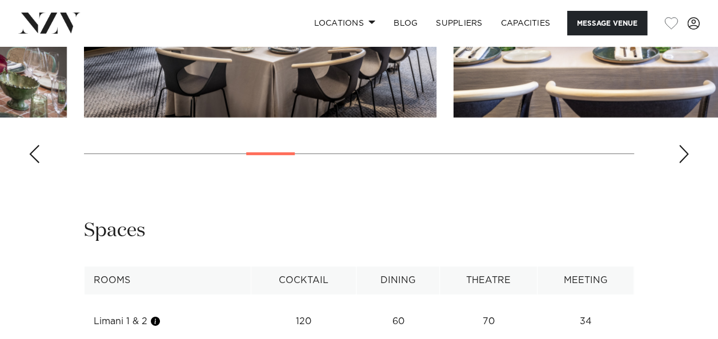
click at [687, 163] on div "Next slide" at bounding box center [683, 154] width 11 height 18
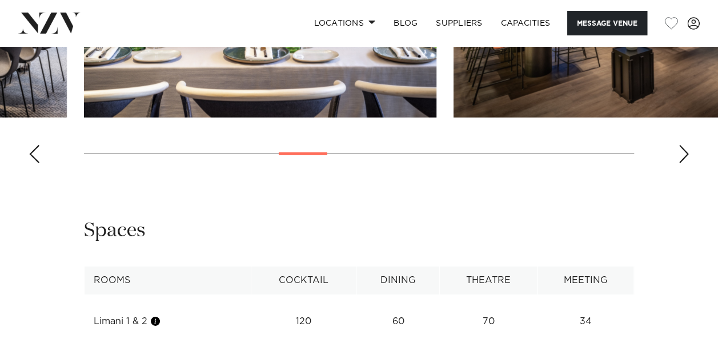
click at [687, 163] on div "Next slide" at bounding box center [683, 154] width 11 height 18
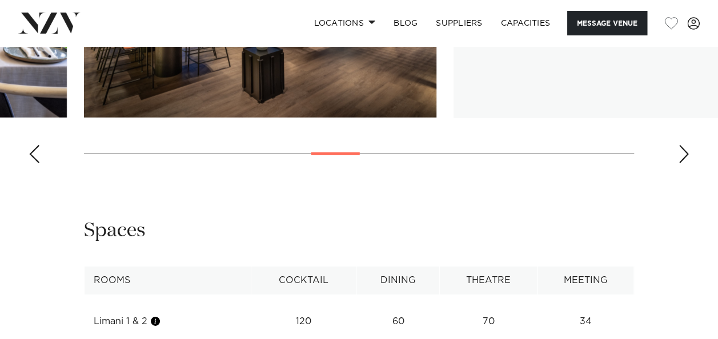
click at [687, 163] on div "Next slide" at bounding box center [683, 154] width 11 height 18
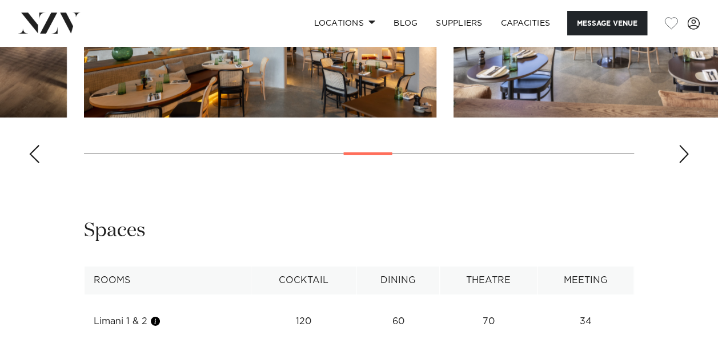
click at [687, 163] on div "Next slide" at bounding box center [683, 154] width 11 height 18
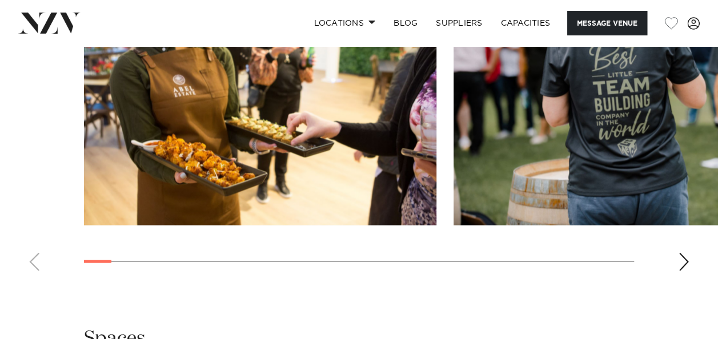
scroll to position [1229, 0]
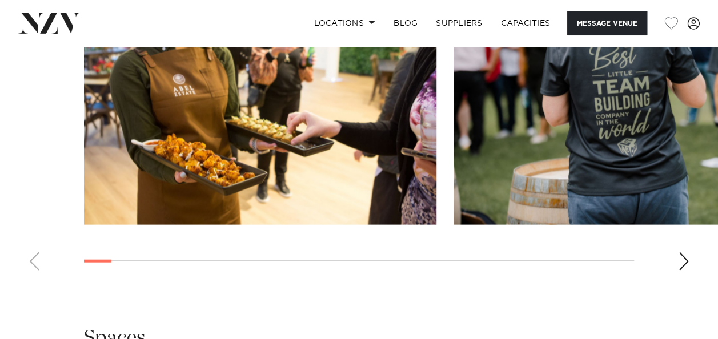
click at [688, 252] on div "Next slide" at bounding box center [683, 261] width 11 height 18
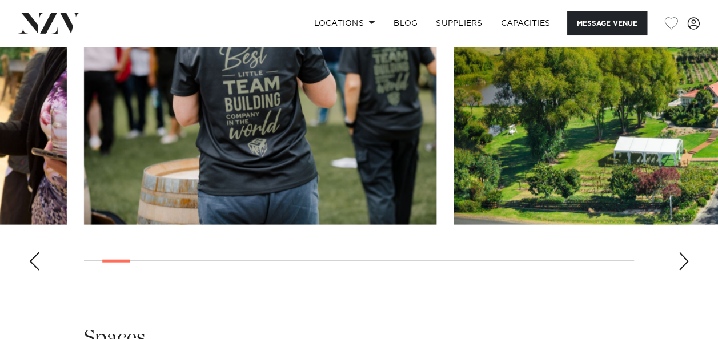
click at [682, 252] on div "Next slide" at bounding box center [683, 261] width 11 height 18
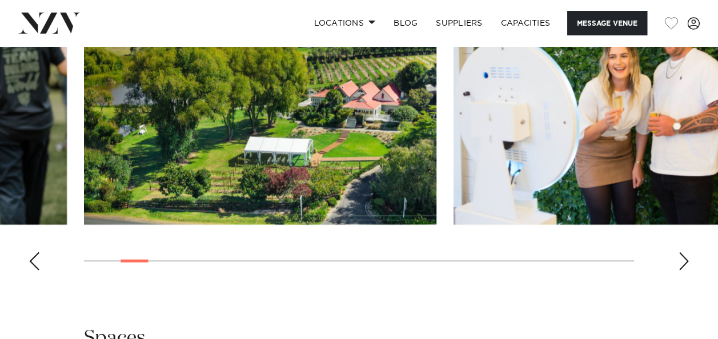
click at [681, 252] on div "Next slide" at bounding box center [683, 261] width 11 height 18
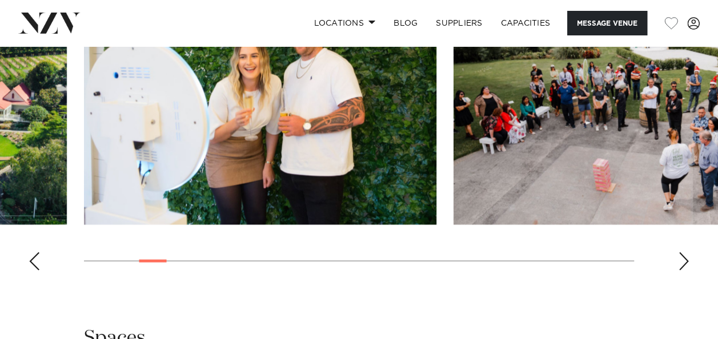
click at [681, 252] on div "Next slide" at bounding box center [683, 261] width 11 height 18
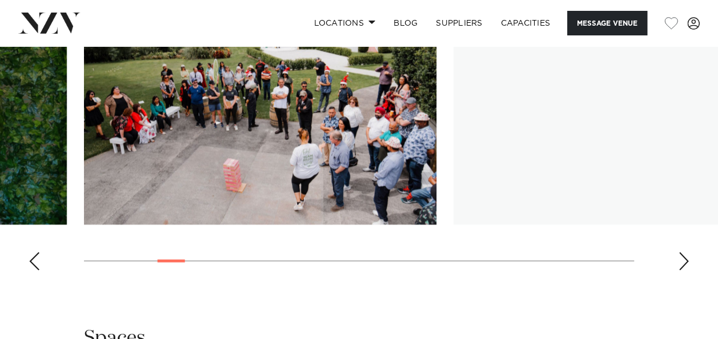
click at [681, 252] on div "Next slide" at bounding box center [683, 261] width 11 height 18
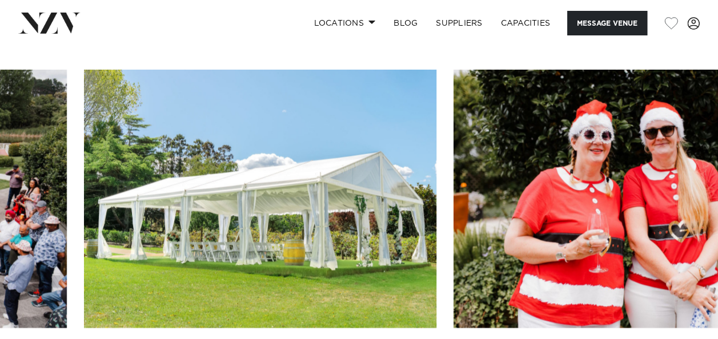
scroll to position [1115, 0]
